Goal: Find specific page/section

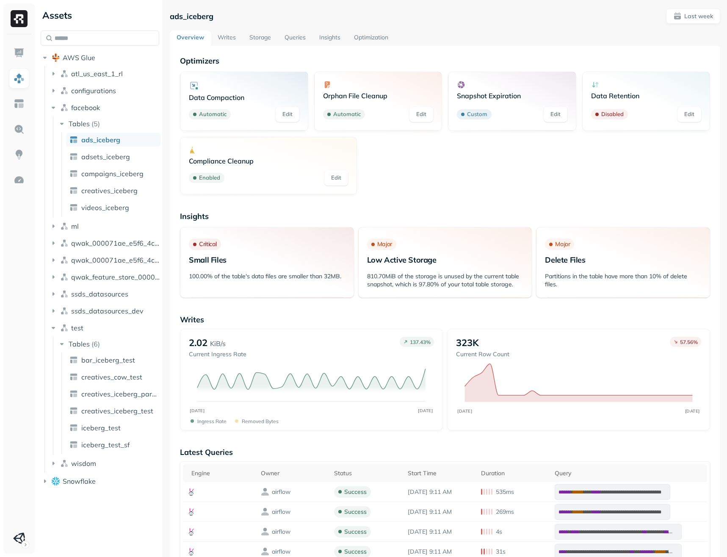
scroll to position [585, 0]
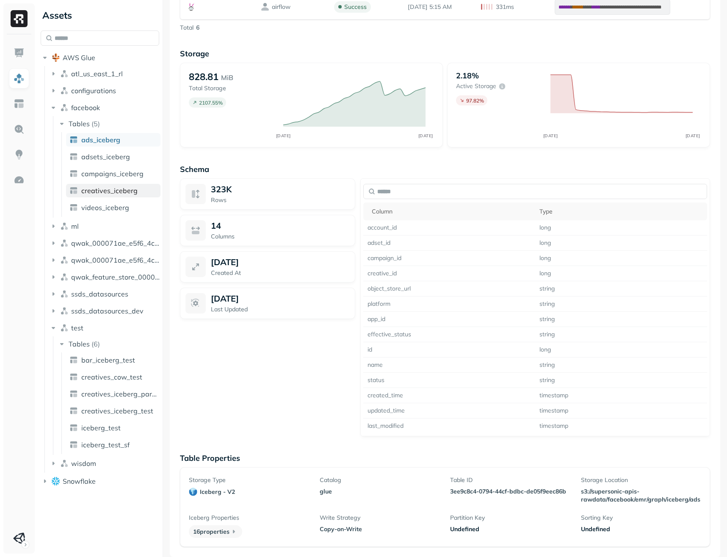
click at [103, 192] on span "creatives_iceberg" at bounding box center [109, 190] width 56 height 8
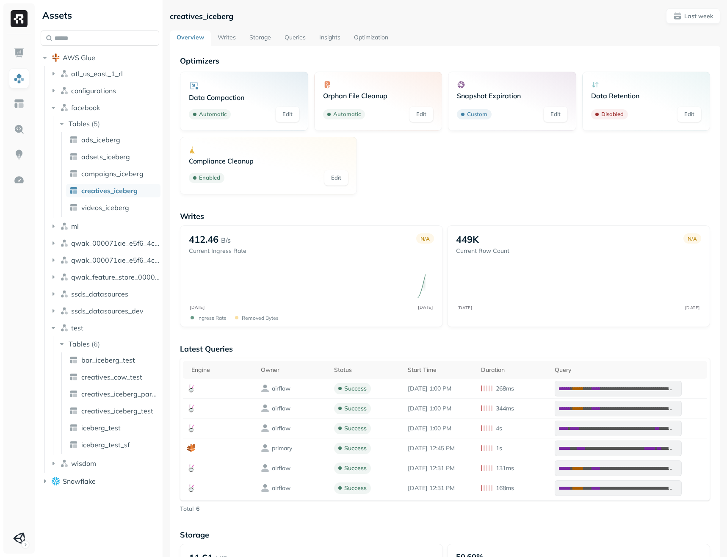
click at [364, 35] on link "Optimization" at bounding box center [371, 38] width 48 height 15
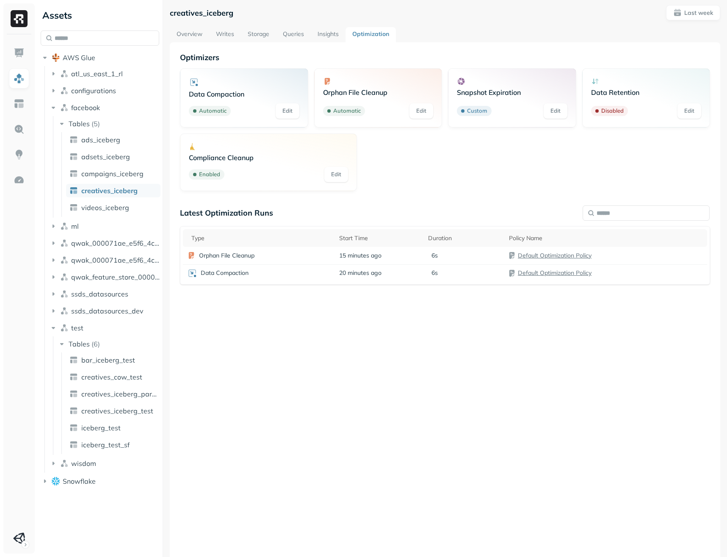
scroll to position [3, 0]
